Goal: Navigation & Orientation: Go to known website

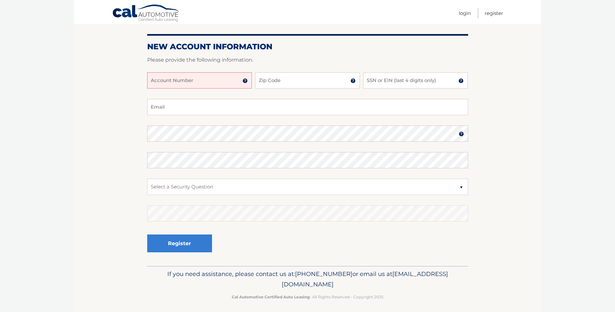
scroll to position [70, 0]
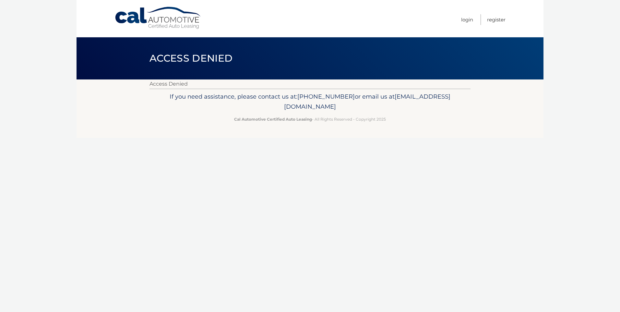
click at [199, 56] on span "Access Denied" at bounding box center [190, 58] width 83 height 12
